Goal: Navigation & Orientation: Go to known website

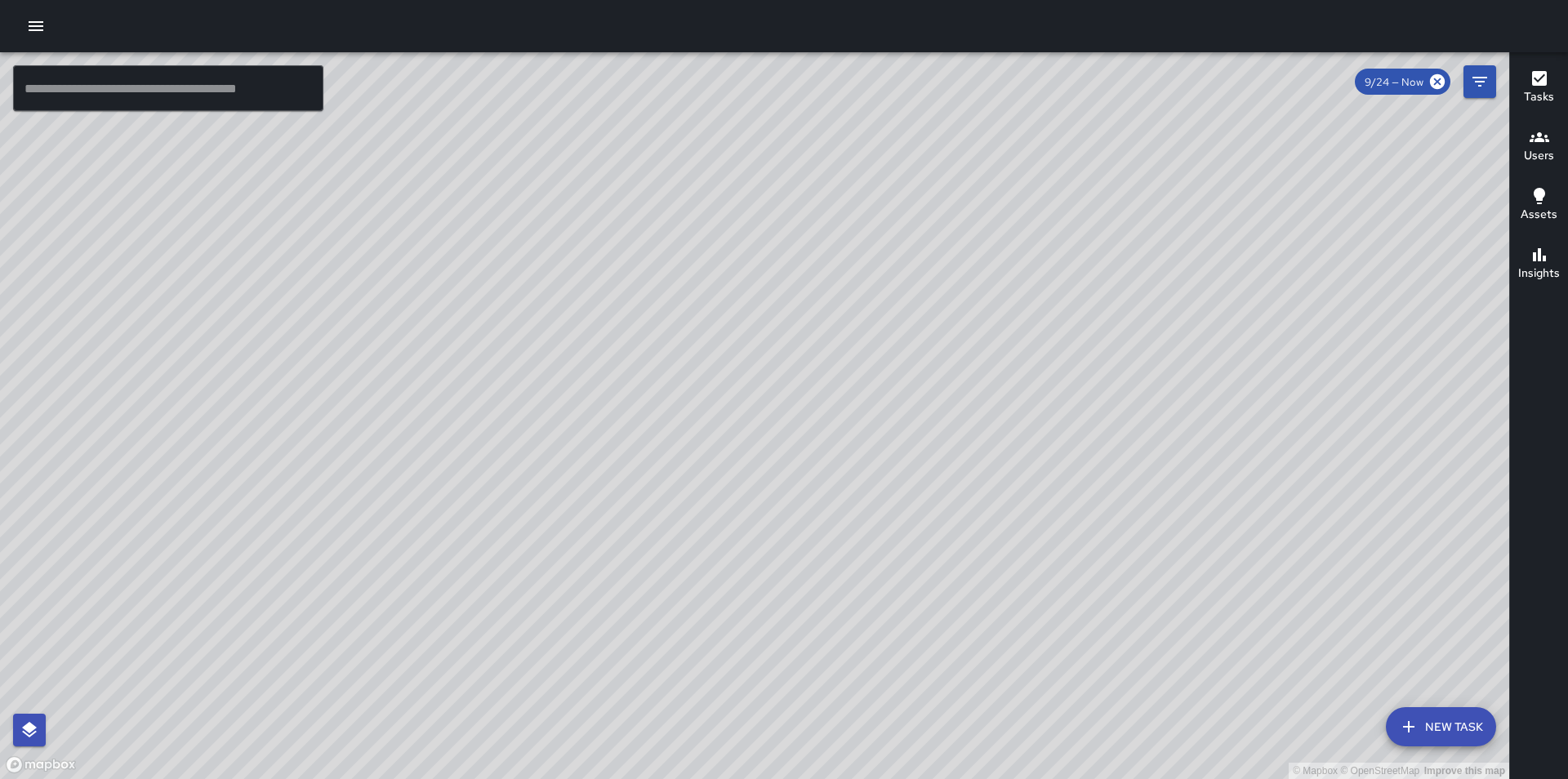
drag, startPoint x: 1227, startPoint y: 276, endPoint x: 968, endPoint y: 604, distance: 417.9
click at [998, 727] on div "© Mapbox © OpenStreetMap Improve this map" at bounding box center [754, 416] width 1509 height 727
drag, startPoint x: 1187, startPoint y: 695, endPoint x: 1055, endPoint y: 396, distance: 326.8
click at [1058, 401] on div "© Mapbox © OpenStreetMap Improve this map" at bounding box center [754, 416] width 1509 height 727
click at [1055, 396] on div "© Mapbox © OpenStreetMap Improve this map" at bounding box center [754, 416] width 1509 height 727
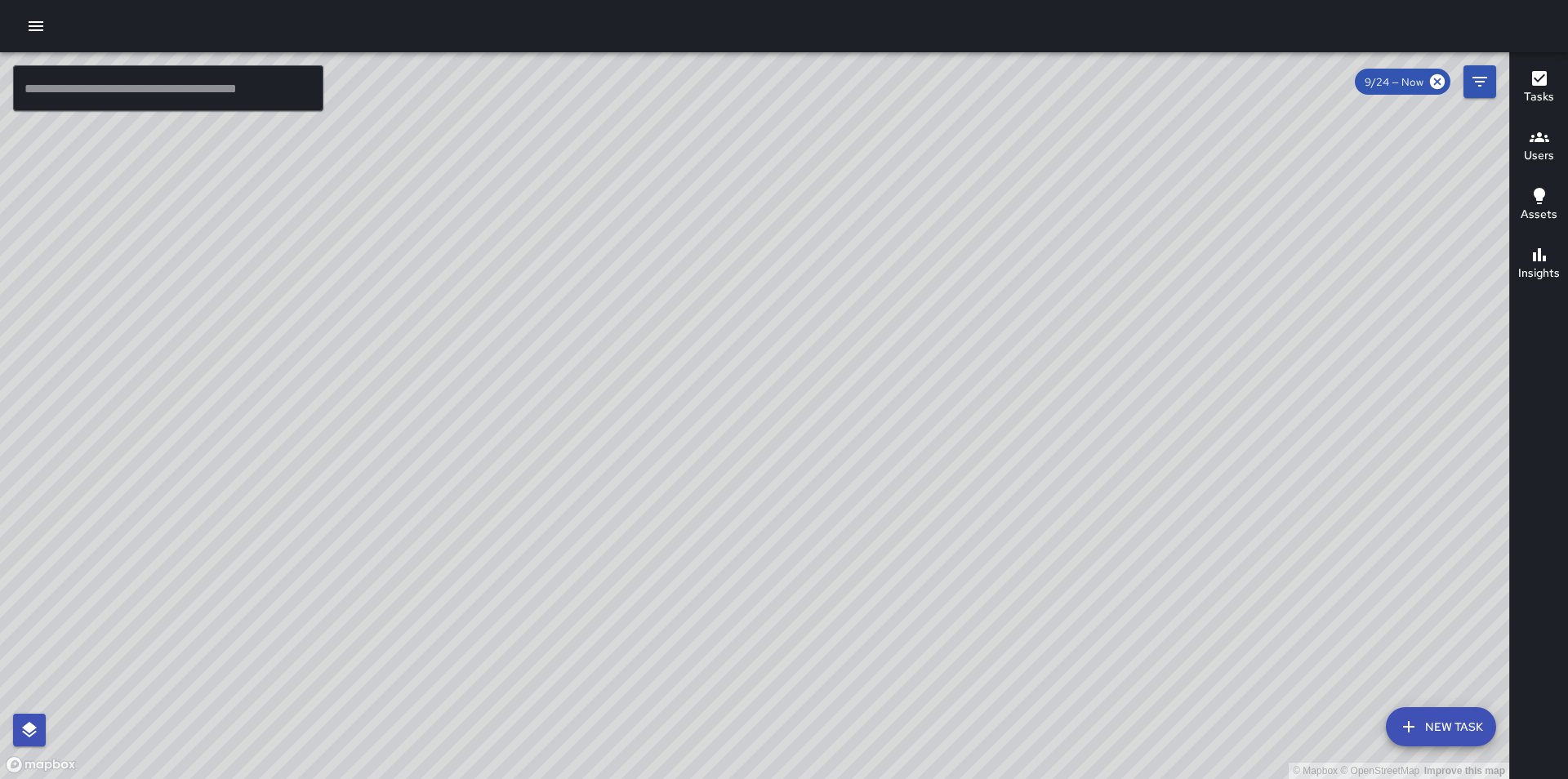
drag, startPoint x: 1072, startPoint y: 277, endPoint x: 948, endPoint y: 568, distance: 316.3
click at [948, 568] on div "© Mapbox © OpenStreetMap Improve this map" at bounding box center [754, 416] width 1509 height 727
